Goal: Information Seeking & Learning: Learn about a topic

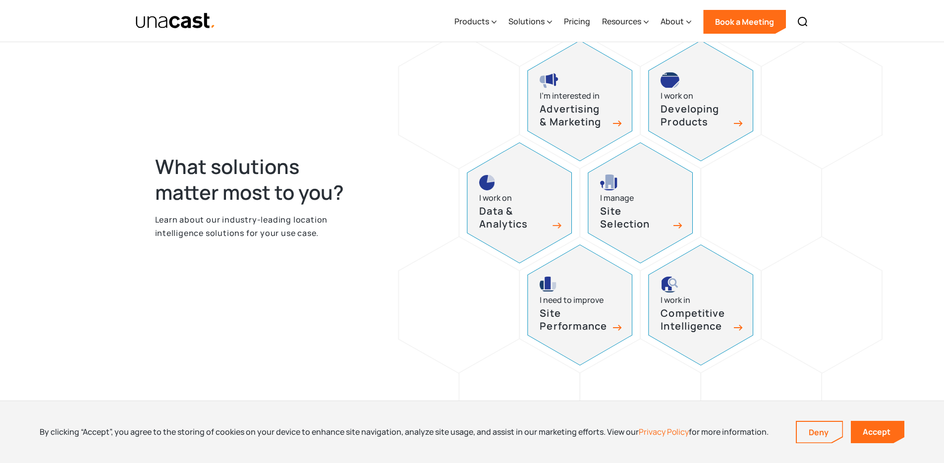
scroll to position [497, 0]
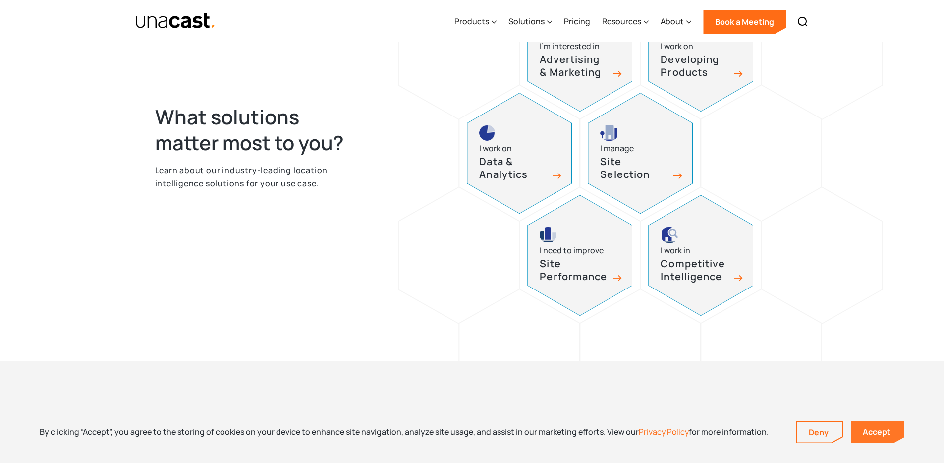
click at [874, 427] on link "Accept" at bounding box center [878, 432] width 54 height 22
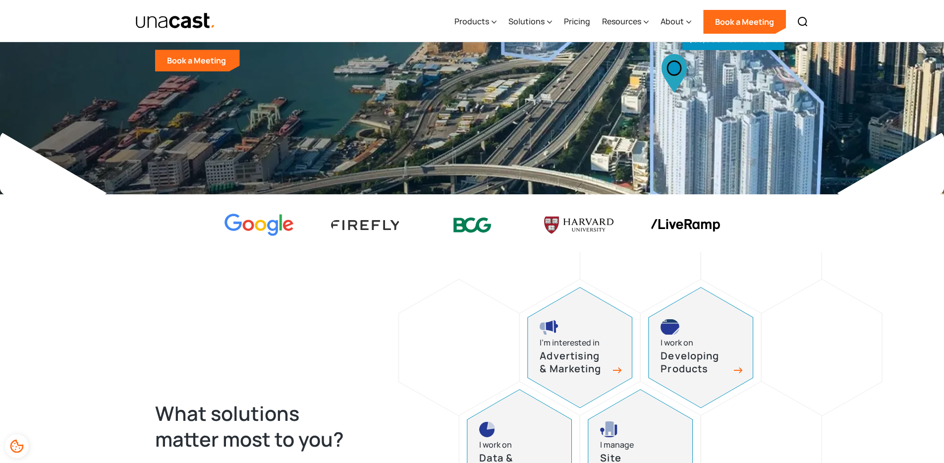
scroll to position [0, 0]
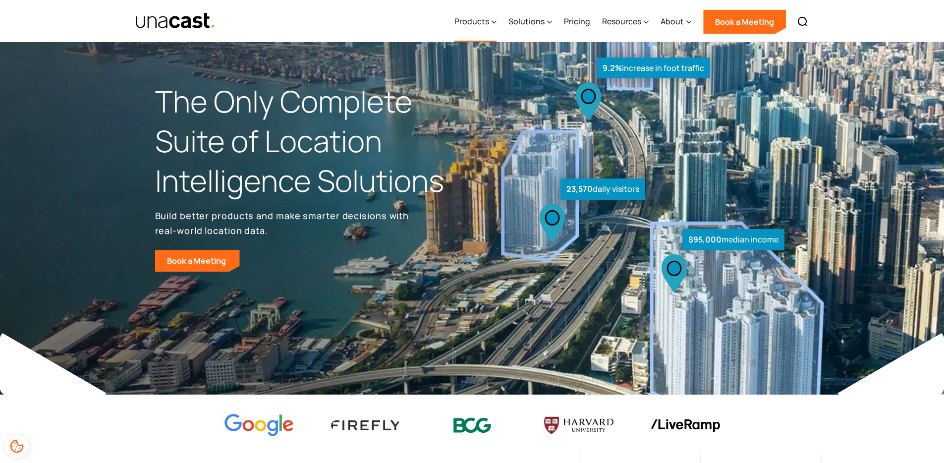
click at [488, 25] on div "Products" at bounding box center [472, 21] width 35 height 12
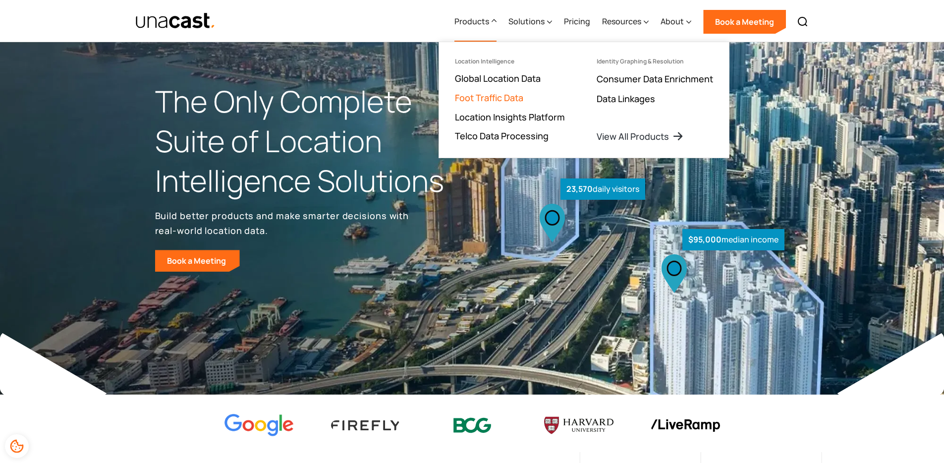
click at [508, 95] on link "Foot Traffic Data" at bounding box center [489, 98] width 68 height 12
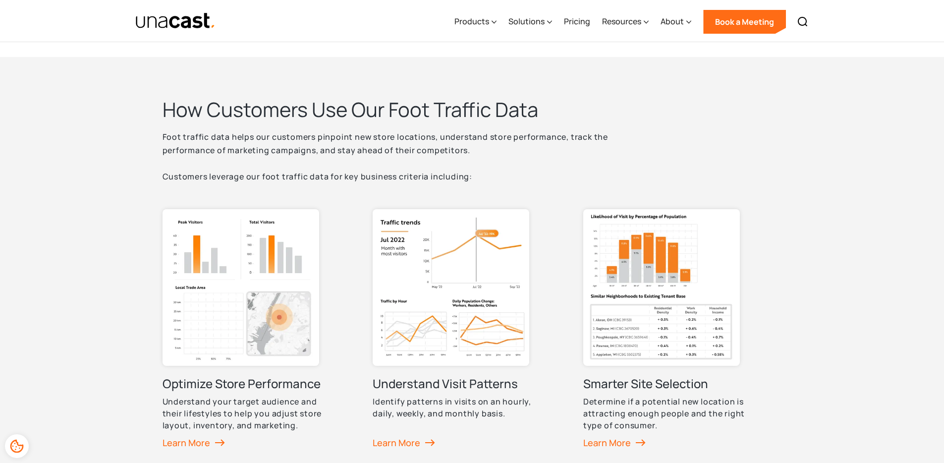
scroll to position [367, 0]
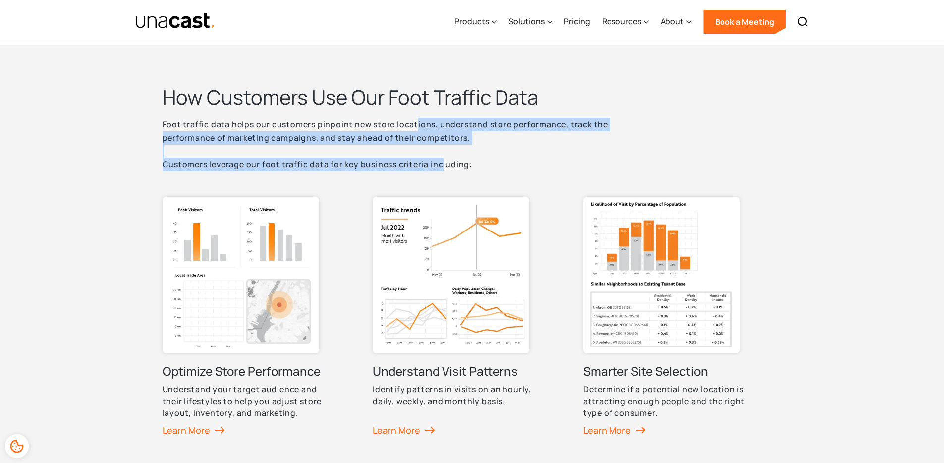
drag, startPoint x: 416, startPoint y: 124, endPoint x: 440, endPoint y: 162, distance: 44.6
click at [440, 162] on p "Foot traffic data helps our customers pinpoint new store locations, understand …" at bounding box center [411, 144] width 496 height 53
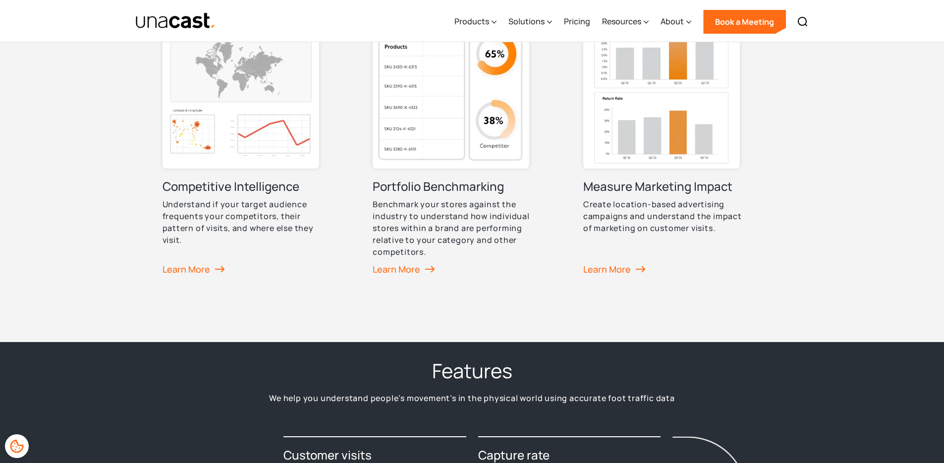
scroll to position [828, 0]
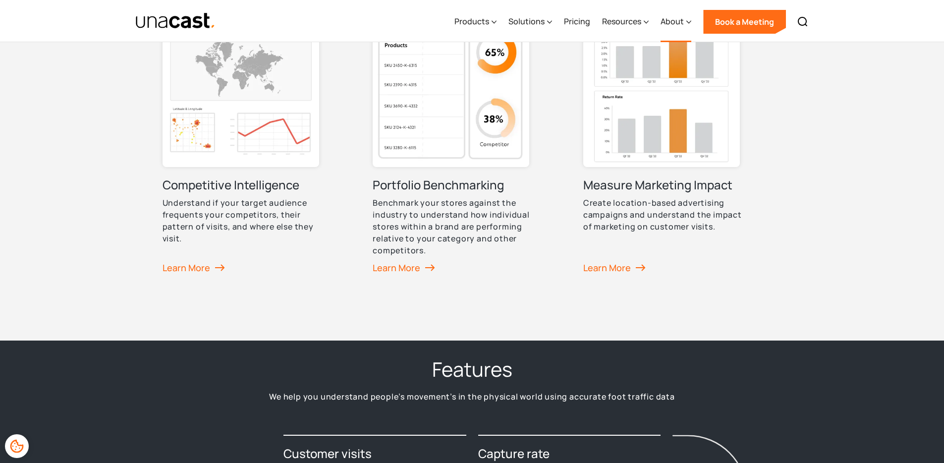
click at [676, 24] on div "About" at bounding box center [672, 21] width 23 height 12
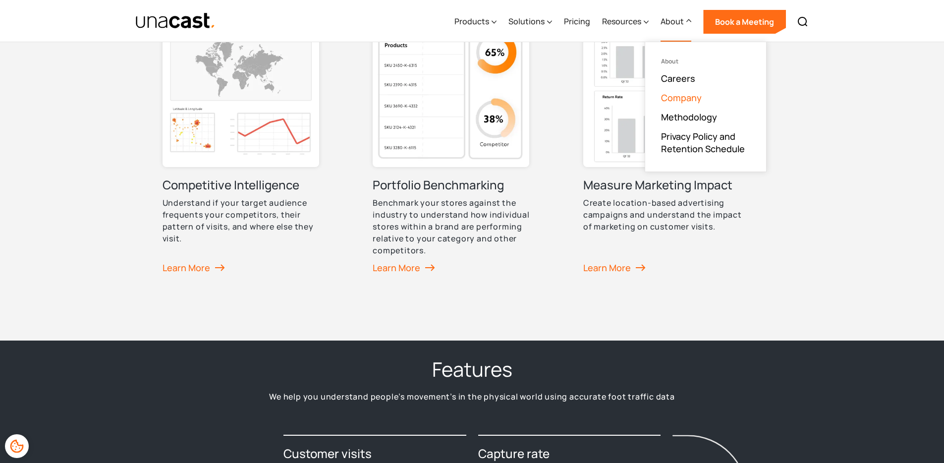
click at [682, 94] on link "Company" at bounding box center [681, 98] width 41 height 12
